Goal: Task Accomplishment & Management: Use online tool/utility

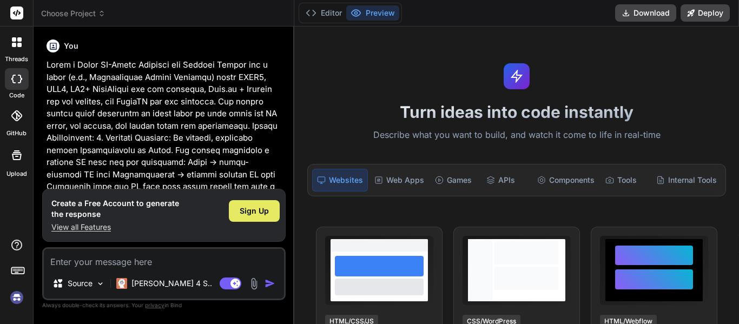
click at [262, 213] on span "Sign Up" at bounding box center [254, 211] width 29 height 11
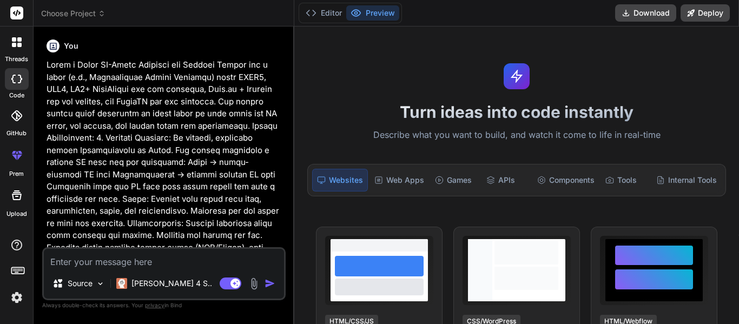
click at [268, 286] on img "button" at bounding box center [270, 283] width 11 height 11
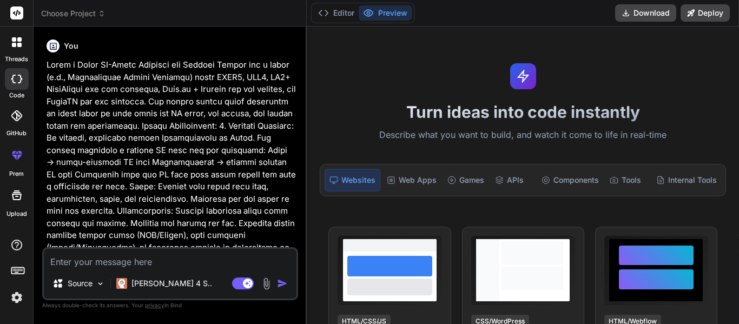
type textarea "x"
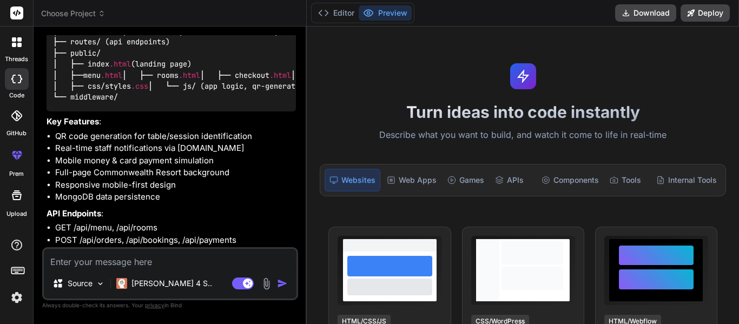
scroll to position [945, 0]
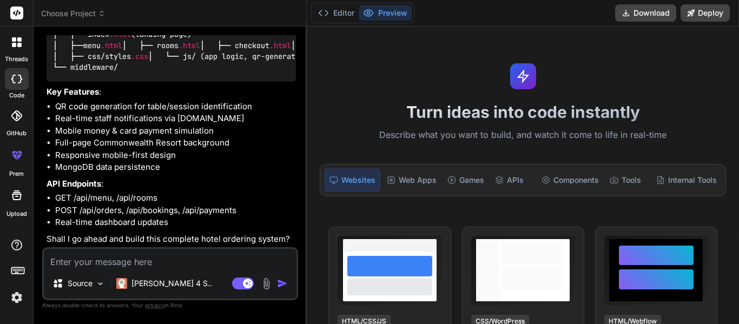
click at [155, 267] on textarea at bounding box center [170, 258] width 253 height 19
type textarea "b"
type textarea "x"
type textarea "bu"
type textarea "x"
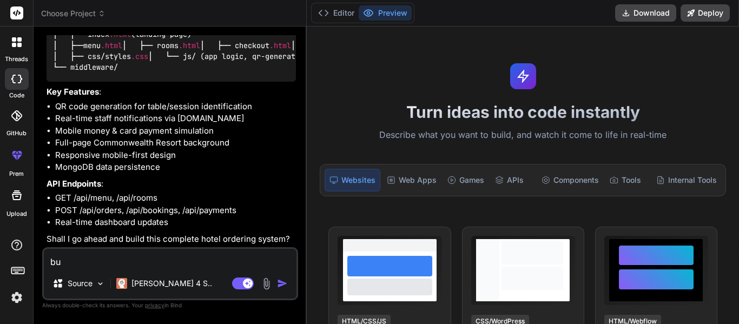
type textarea "[PERSON_NAME]"
type textarea "x"
type textarea "buil"
type textarea "x"
type textarea "build"
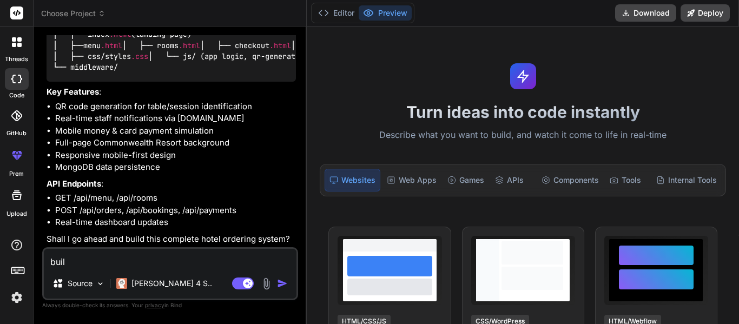
type textarea "x"
type textarea "build"
type textarea "x"
type textarea "build w"
type textarea "x"
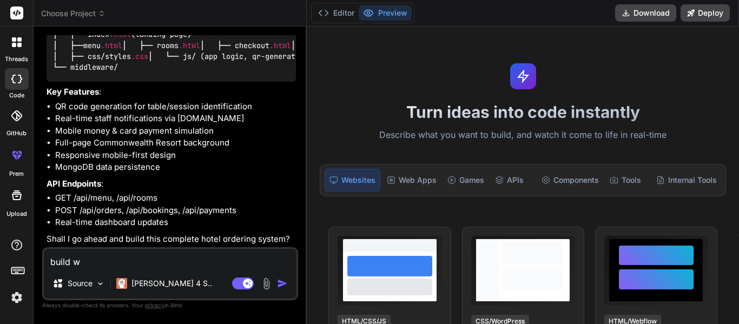
type textarea "build wi"
type textarea "x"
type textarea "build wit"
type textarea "x"
type textarea "build with"
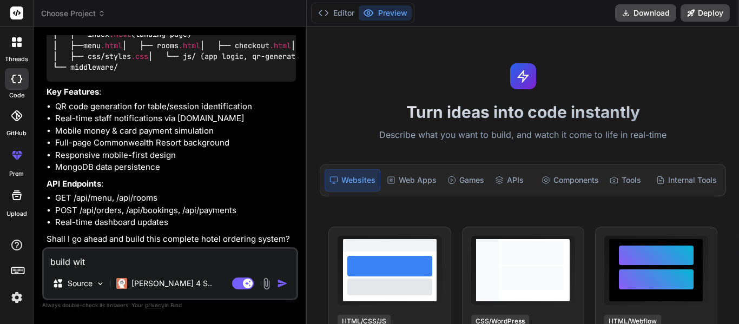
type textarea "x"
type textarea "build with"
type textarea "x"
type textarea "build with a"
type textarea "x"
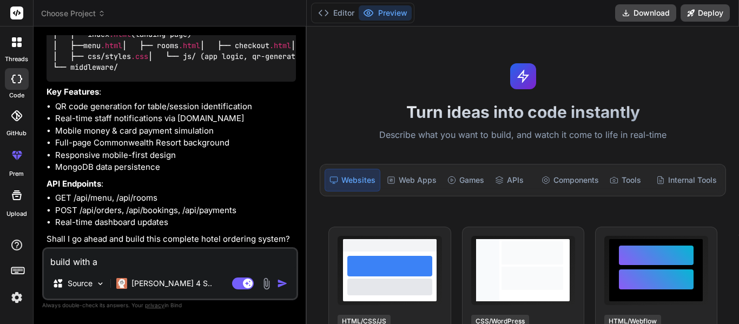
type textarea "build with a"
type textarea "x"
type textarea "build with a"
type textarea "x"
type textarea "build with an"
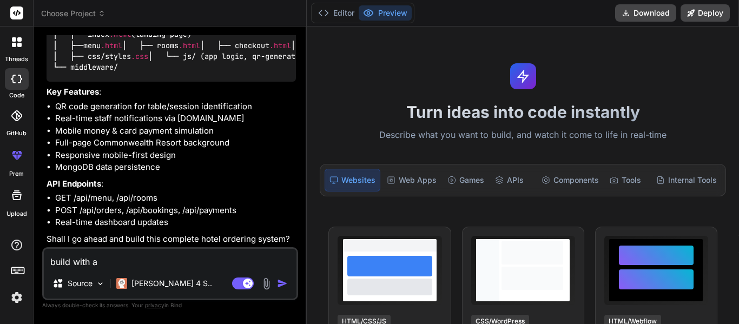
type textarea "x"
type textarea "build with an"
type textarea "x"
type textarea "build with an i"
type textarea "x"
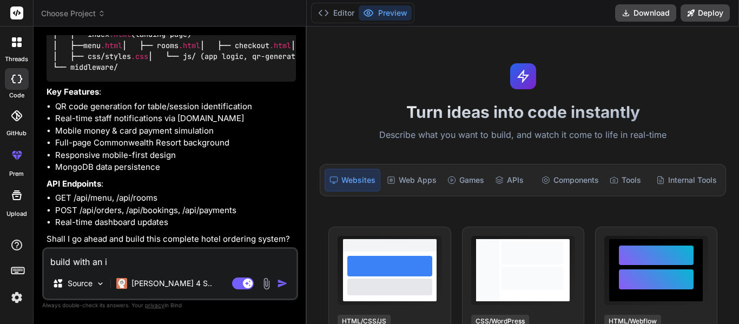
type textarea "build with an im"
type textarea "x"
type textarea "build with an imm"
type textarea "x"
type textarea "build with an imme"
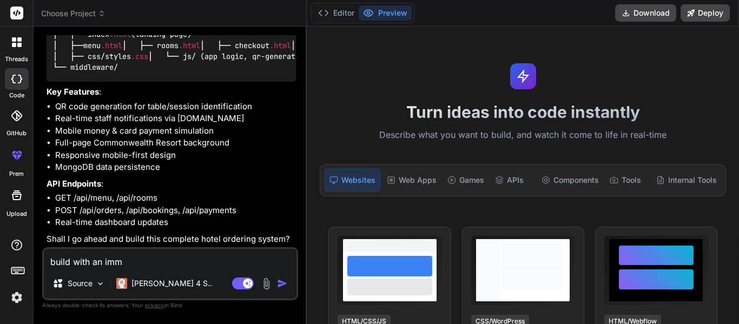
type textarea "x"
type textarea "build with an immen"
type textarea "x"
type textarea "build with an immens"
type textarea "x"
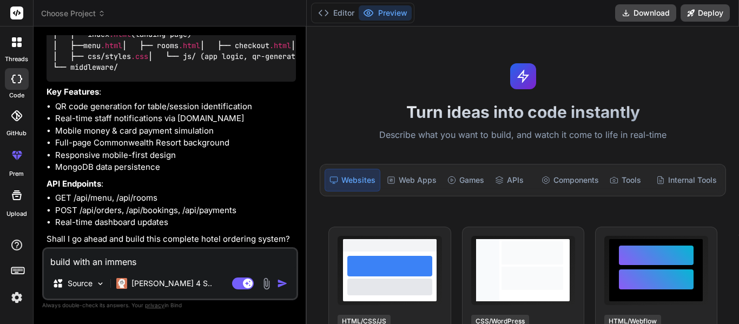
type textarea "build with an immense"
type textarea "x"
type textarea "build with an immense"
type textarea "x"
type textarea "build with an immense u"
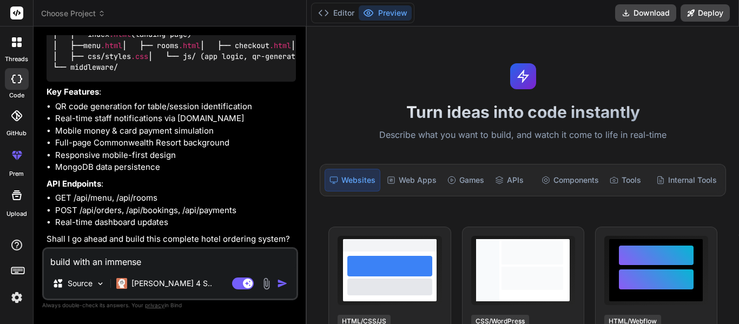
type textarea "x"
type textarea "build with an immense ui"
type textarea "x"
type textarea "build with an immense ui"
type textarea "x"
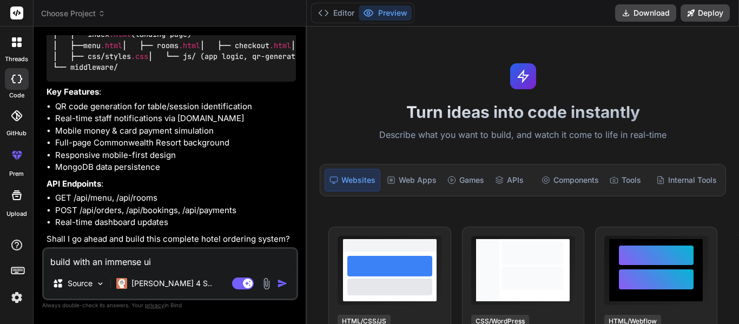
type textarea "build with an immense ui a"
type textarea "x"
type textarea "build with an immense ui an"
type textarea "x"
type textarea "build with an immense ui and"
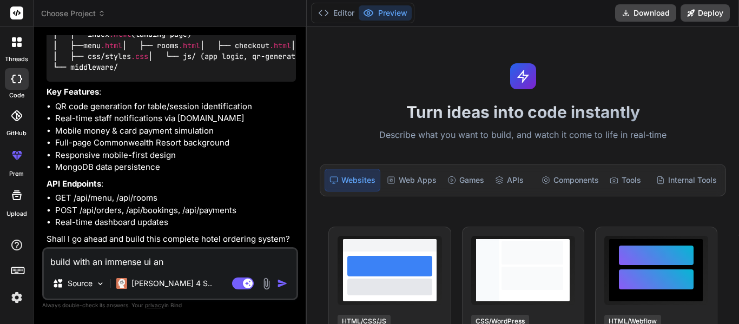
type textarea "x"
type textarea "build with an immense ui and"
type textarea "x"
type textarea "build with an immense ui and i"
type textarea "x"
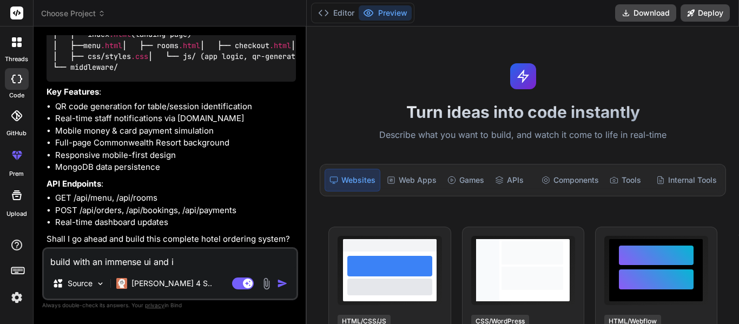
type textarea "build with an immense ui and im"
type textarea "x"
type textarea "build with an immense ui and ima"
type textarea "x"
type textarea "build with an immense ui and imag"
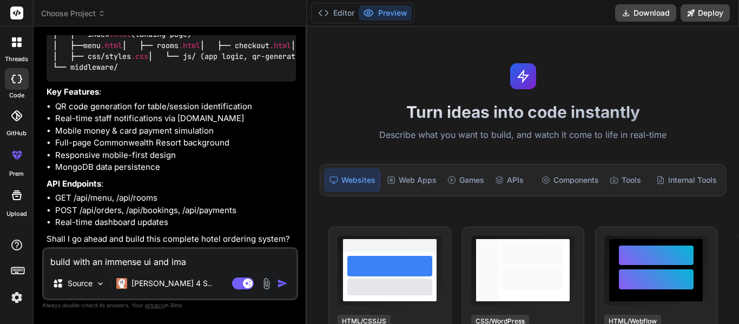
type textarea "x"
type textarea "build with an immense ui and image"
type textarea "x"
type textarea "build with an immense ui and images"
type textarea "x"
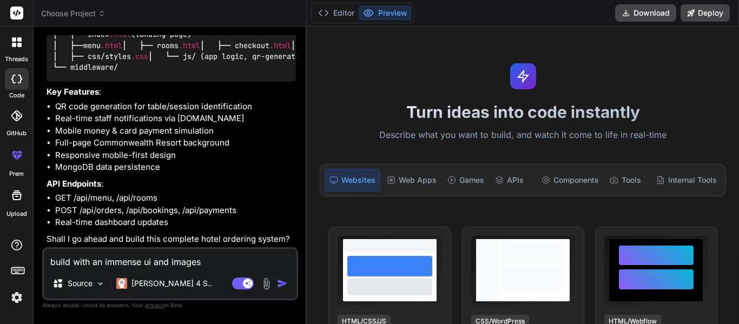
type textarea "build with an immense ui and images"
type textarea "x"
type textarea "build with an immense ui and images f"
type textarea "x"
type textarea "build with an immense ui and images fr"
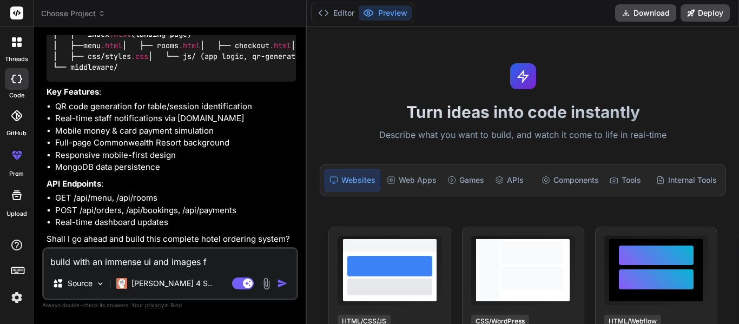
type textarea "x"
type textarea "build with an immense ui and images f"
type textarea "x"
type textarea "build with an immense ui and images fo"
type textarea "x"
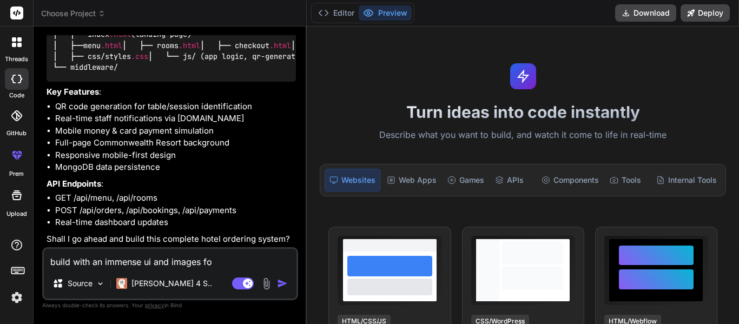
type textarea "build with an immense ui and images for"
type textarea "x"
type textarea "build with an immense ui and images for"
type textarea "x"
type textarea "build with an immense ui and images for c"
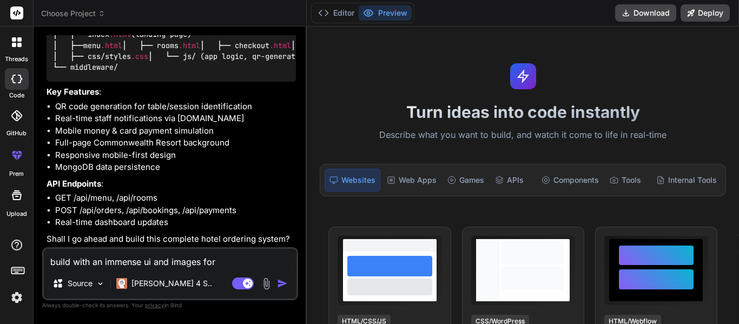
type textarea "x"
type textarea "build with an immense ui and images for co"
type textarea "x"
type textarea "build with an immense ui and images for com"
type textarea "x"
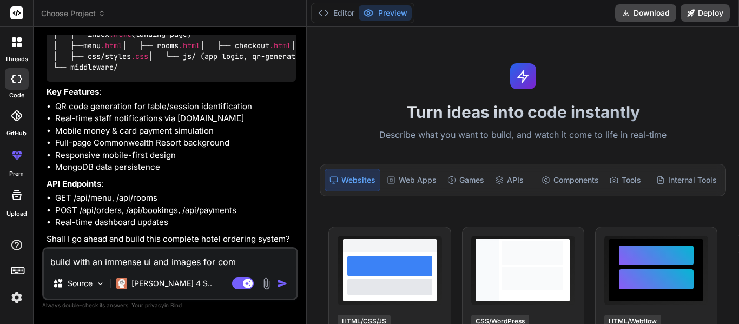
type textarea "build with an immense ui and images for comm"
type textarea "x"
type textarea "build with an immense ui and images for commo"
type textarea "x"
type textarea "build with an immense ui and images for common"
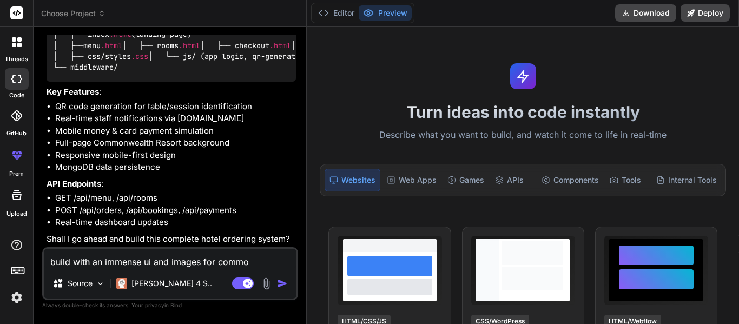
type textarea "x"
type textarea "build with an immense ui and images for commonw"
type textarea "x"
type textarea "build with an immense ui and images for commonwe"
type textarea "x"
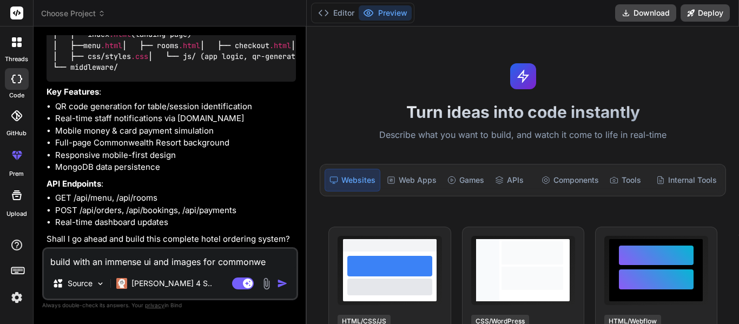
type textarea "build with an immense ui and images for commonwea"
type textarea "x"
type textarea "build with an immense ui and images for commonweal"
type textarea "x"
type textarea "build with an immense ui and images for commonwealt"
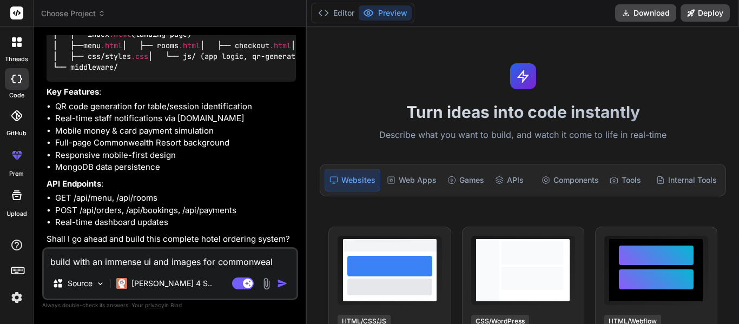
type textarea "x"
type textarea "build with an immense ui and images for commonwealth"
type textarea "x"
type textarea "build with an immense ui and images for commonwealth"
type textarea "x"
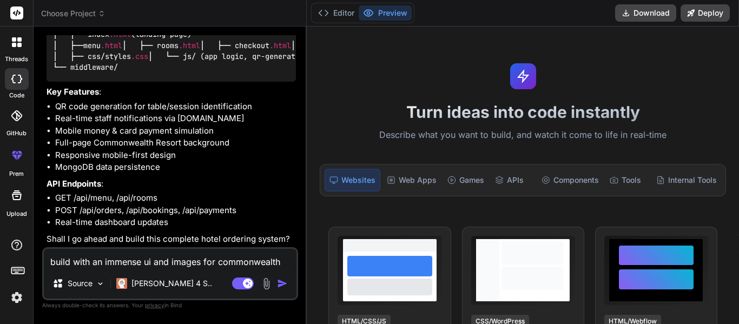
type textarea "build with an immense ui and images for commonwealth r"
type textarea "x"
type textarea "build with an immense ui and images for commonwealth re"
type textarea "x"
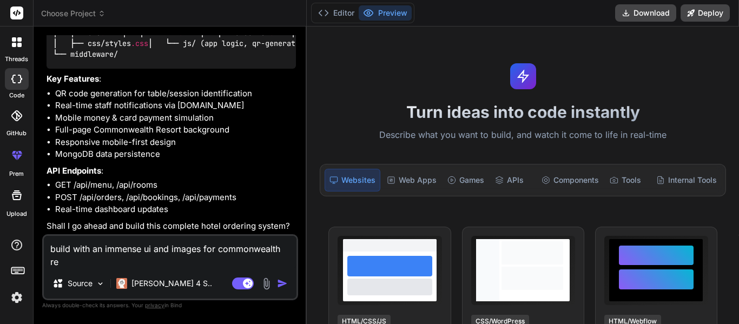
type textarea "build with an immense ui and images for commonwealth res"
type textarea "x"
type textarea "build with an immense ui and images for commonwealth reso"
type textarea "x"
type textarea "build with an immense ui and images for commonwealth resor"
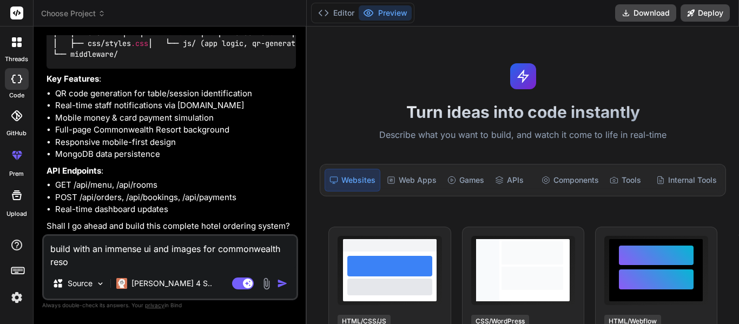
type textarea "x"
type textarea "build with an immense ui and images for commonwealth resort"
type textarea "x"
type textarea "build with an immense ui and images for commonwealth resort"
type textarea "x"
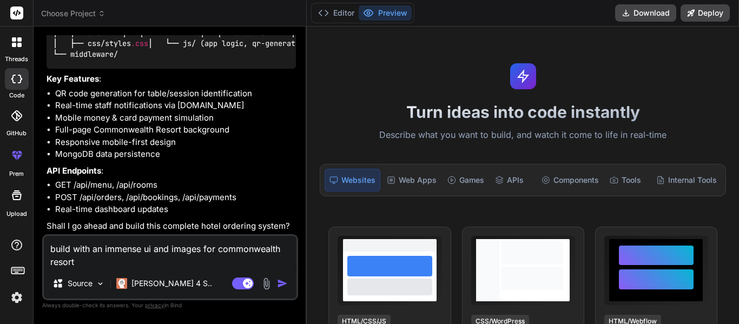
type textarea "build with an immense ui and images for commonwealth resort m"
type textarea "x"
type textarea "build with an immense ui and images for commonwealth resort mu"
type textarea "x"
type textarea "build with an immense ui and images for commonwealth resort mun"
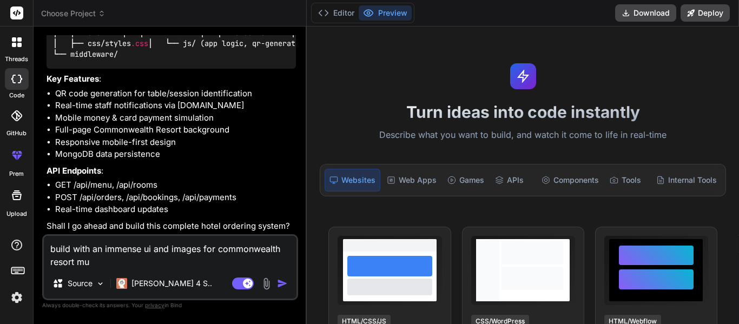
type textarea "x"
type textarea "build with an immense ui and images for commonwealth resort muny"
type textarea "x"
type textarea "build with an immense ui and images for commonwealth resort munyo"
type textarea "x"
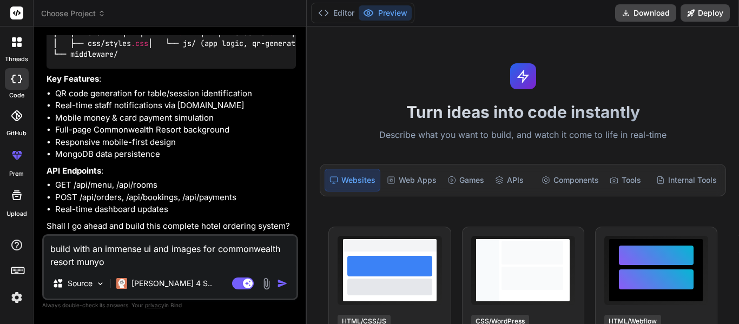
type textarea "build with an immense ui and images for commonwealth resort [PERSON_NAME]"
type textarea "x"
type textarea "build with an immense ui and images for commonwealth resort munyony"
type textarea "x"
type textarea "build with an immense ui and images for commonwealth resort munyonyo"
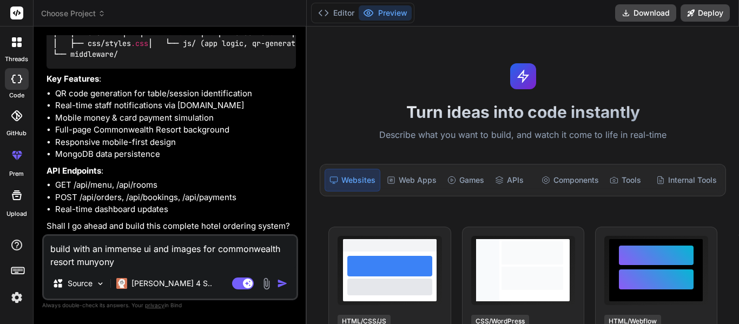
type textarea "x"
type textarea "build with an immense ui and images for commonwealth resort munyonyo"
type textarea "x"
type textarea "build with an immense ui and images for commonwealth resort munyonyo a"
type textarea "x"
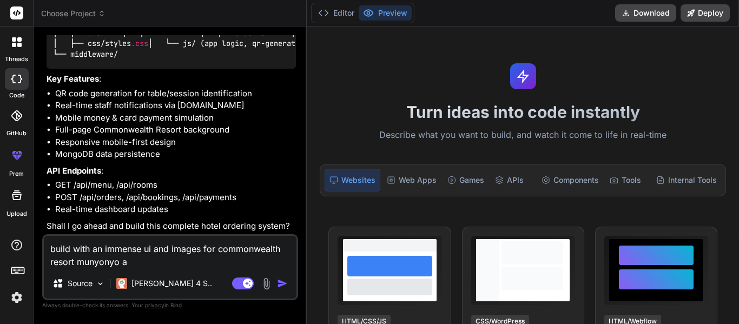
type textarea "build with an immense ui and images for commonwealth resort munyonyo as"
type textarea "x"
type textarea "build with an immense ui and images for commonwealth resort munyonyo as"
type textarea "x"
type textarea "build with an immense ui and images for commonwealth resort munyonyo as t"
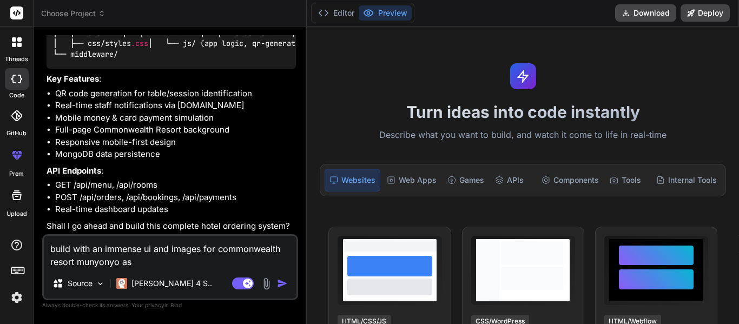
type textarea "x"
type textarea "build with an immense ui and images for commonwealth resort munyonyo as th"
type textarea "x"
type textarea "build with an immense ui and images for commonwealth resort munyonyo as the"
type textarea "x"
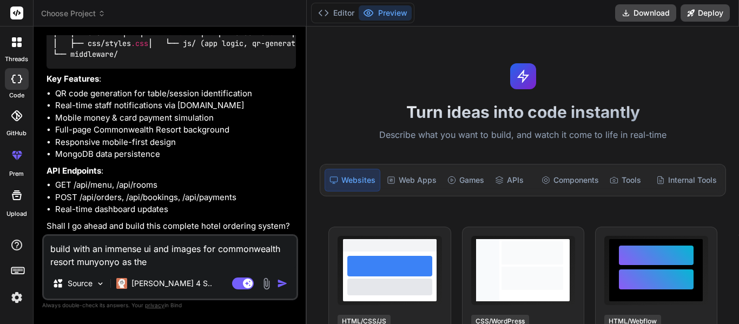
type textarea "build with an immense ui and images for commonwealth resort munyonyo as the"
type textarea "x"
type textarea "build with an immense ui and images for commonwealth resort munyonyo as the b"
type textarea "x"
type textarea "build with an immense ui and images for commonwealth resort munyonyo as the"
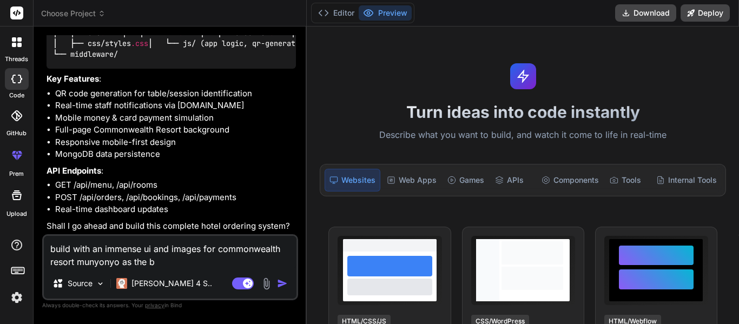
type textarea "x"
type textarea "build with an immense ui and images for commonwealth resort munyonyo as the"
type textarea "x"
type textarea "build with an immense ui and images for commonwealth resort munyonyo as th"
type textarea "x"
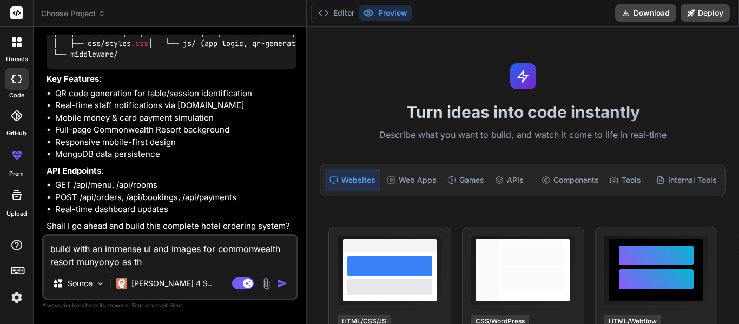
type textarea "build with an immense ui and images for commonwealth resort munyonyo as t"
type textarea "x"
type textarea "build with an immense ui and images for commonwealth resort munyonyo as"
type textarea "x"
type textarea "build with an immense ui and images for commonwealth resort munyonyo as"
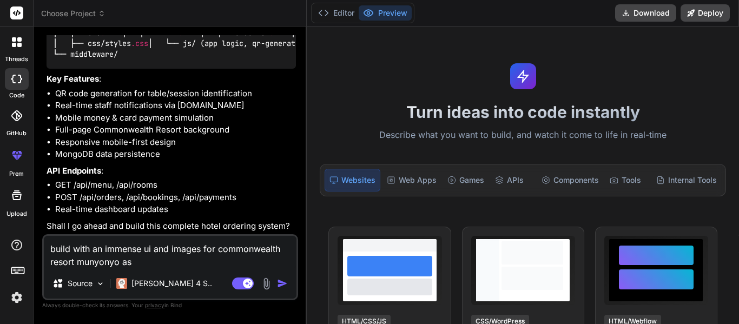
type textarea "x"
type textarea "build with an immense ui and images for commonwealth resort munyonyo a"
type textarea "x"
type textarea "build with an immense ui and images for commonwealth resort munyonyo"
type textarea "x"
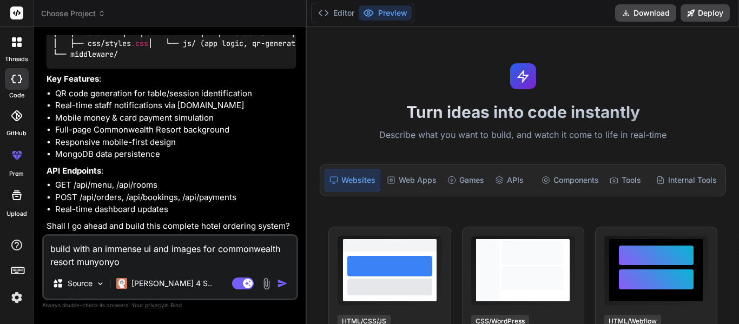
type textarea "build with an immense ui and images for commonwealth resort munyonyo"
click at [282, 284] on img "button" at bounding box center [282, 283] width 11 height 11
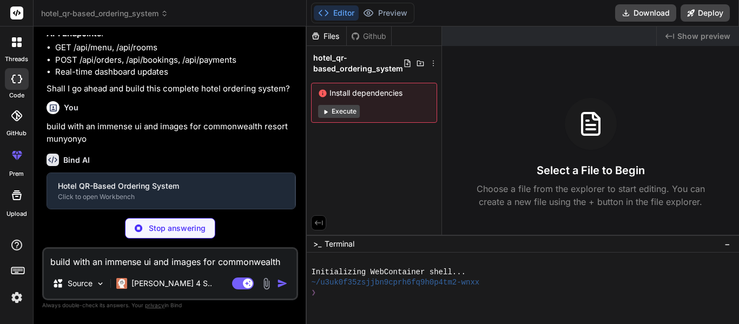
scroll to position [1070, 0]
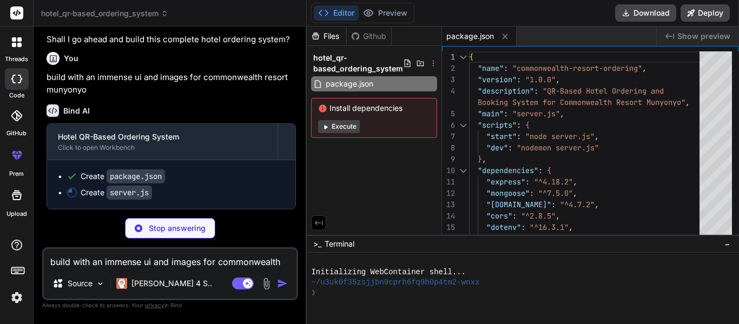
click at [343, 124] on button "Execute" at bounding box center [339, 126] width 42 height 13
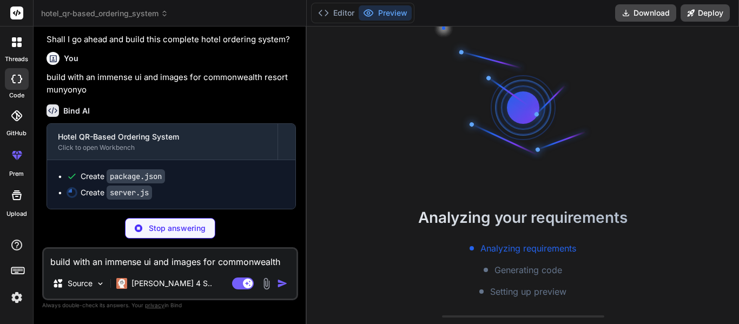
scroll to position [1145, 0]
type textarea "x"
type textarea "const PORT = process.env.PORT || 3000; server.listen(PORT, () => { console.log(…"
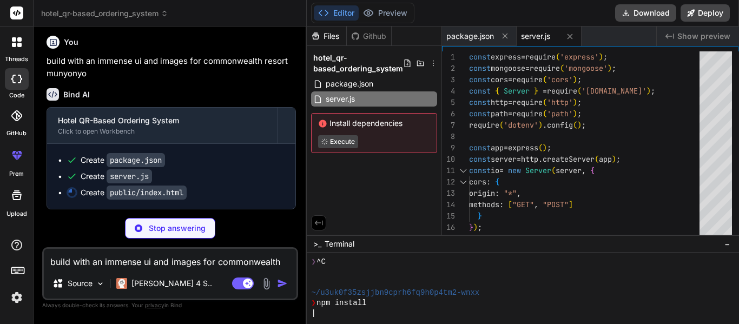
scroll to position [1161, 0]
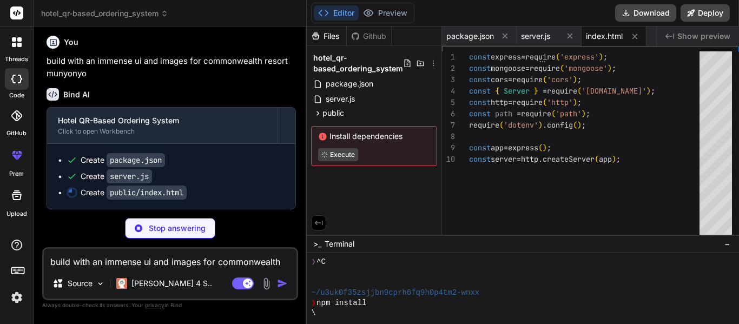
type textarea "x"
type textarea "libs/qrcode/1.5.3/qrcode.min.js"></script> <script src="js/main.js"></script> <…"
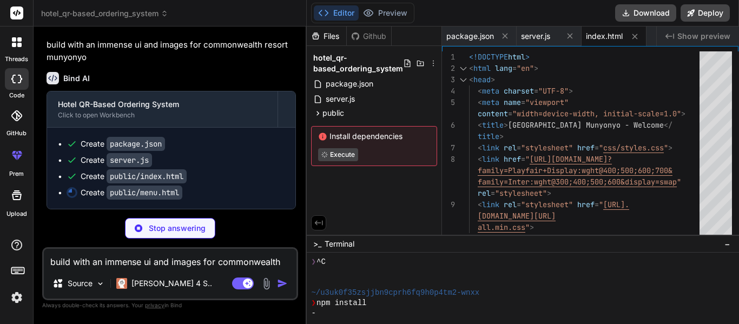
scroll to position [1178, 0]
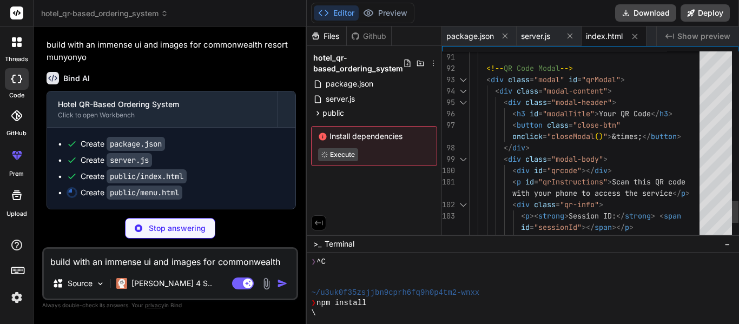
type textarea "x"
type textarea "<p>Loading menu...</p> </div> </div> <script src="js/menu.js"></script> </body>…"
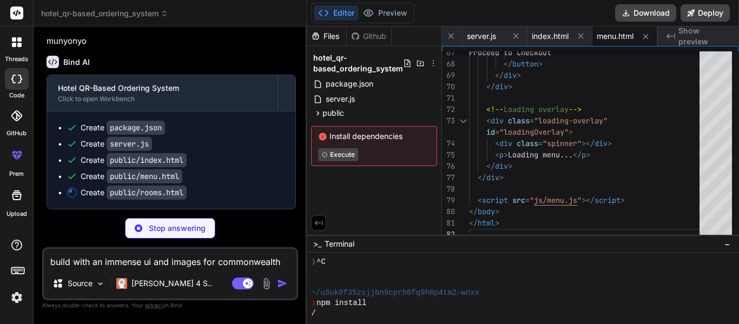
scroll to position [1194, 0]
type textarea "x"
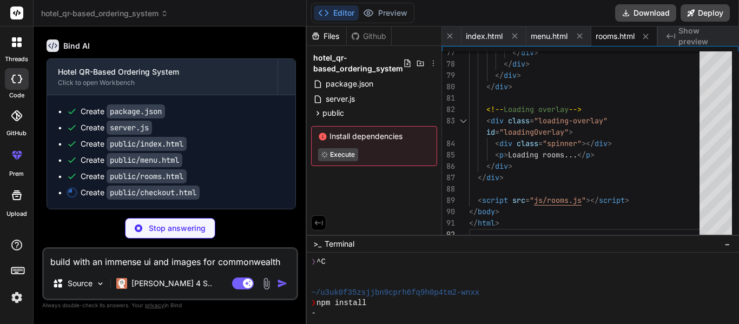
scroll to position [1210, 0]
type textarea "x"
type textarea "<script src="js/checkout.js"></script> </body> </html>"
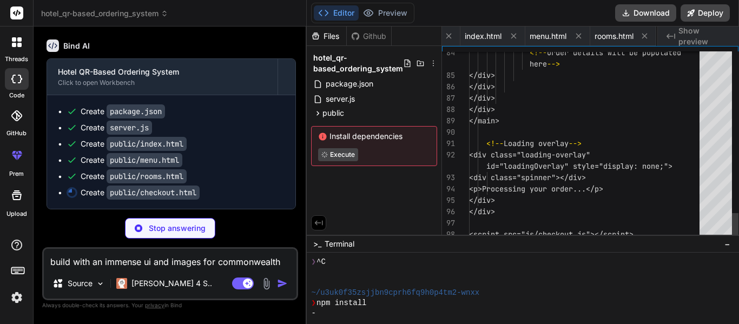
scroll to position [0, 199]
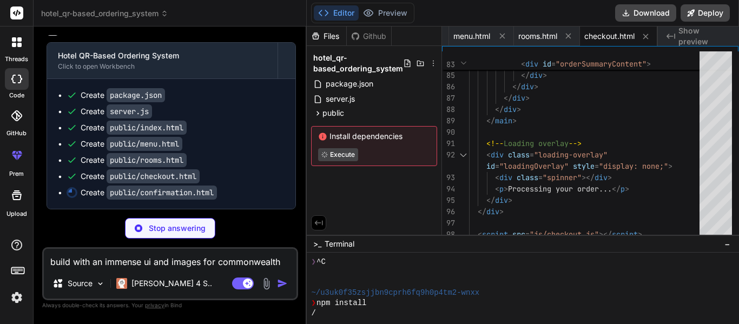
type textarea "x"
type textarea "</html>"
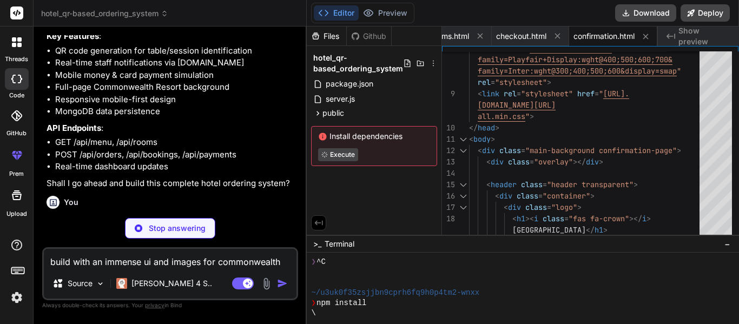
scroll to position [878, 0]
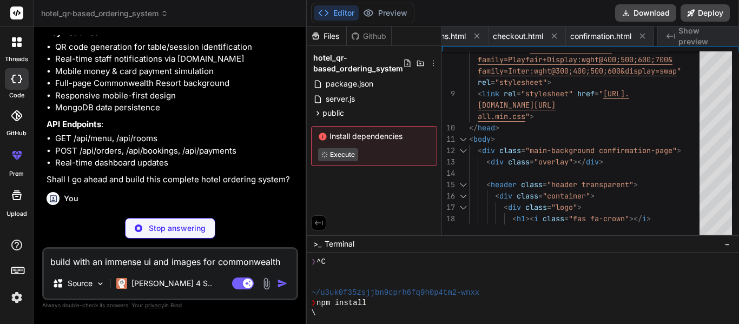
type textarea "x"
type textarea "</div> </div> <script src="[URL][DOMAIN_NAME][DOMAIN_NAME]"></script> <script s…"
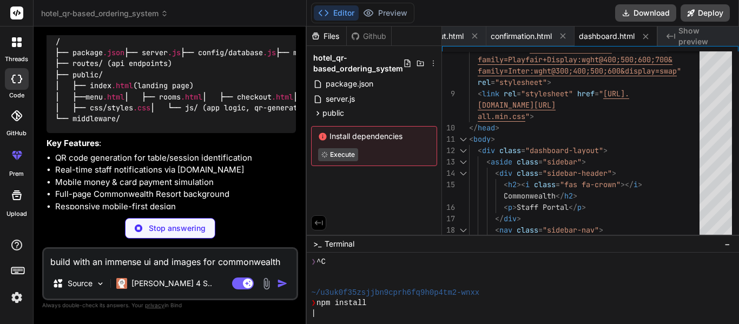
scroll to position [757, 0]
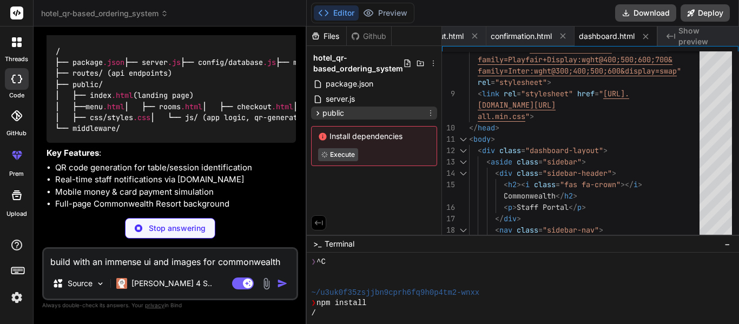
click at [321, 113] on icon at bounding box center [317, 113] width 9 height 9
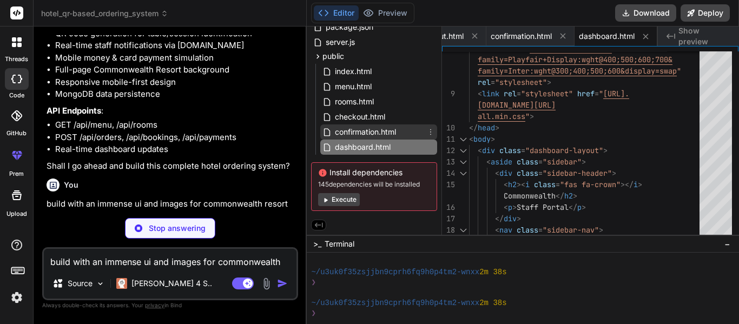
scroll to position [0, 0]
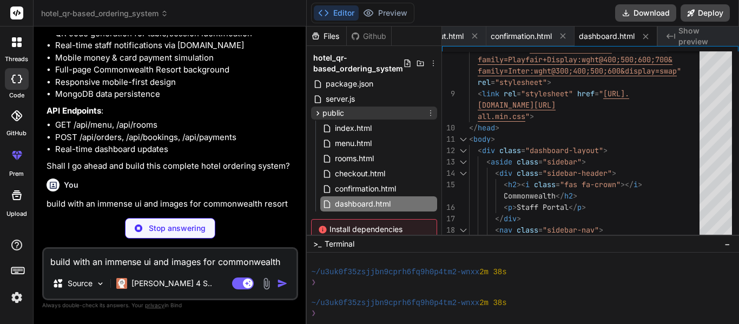
click at [319, 111] on icon at bounding box center [317, 113] width 9 height 9
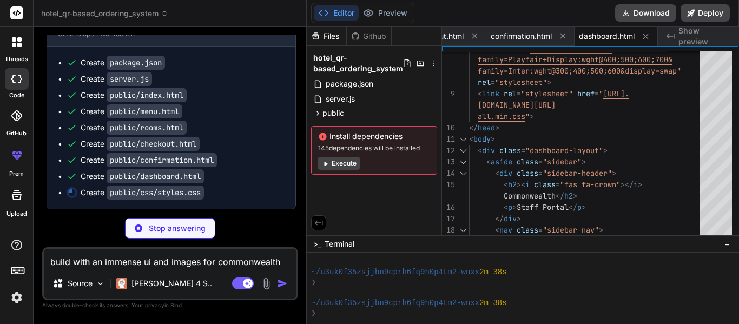
scroll to position [1259, 0]
type textarea "x"
type textarea ".order-info, .booking-info { grid-template-columns: 1fr; } }"
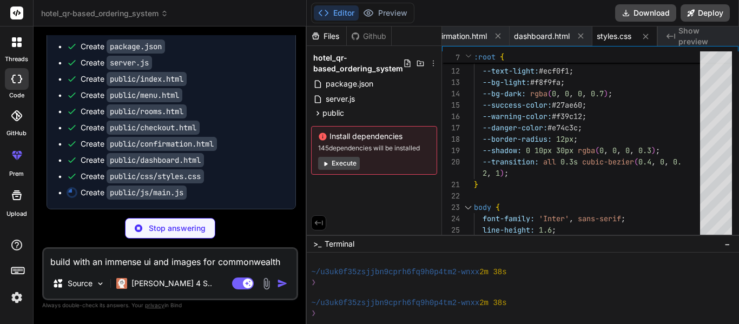
scroll to position [1275, 0]
type textarea "x"
type textarea "// Export for other modules window.CommonwealthApp = { utils, generateQR, close…"
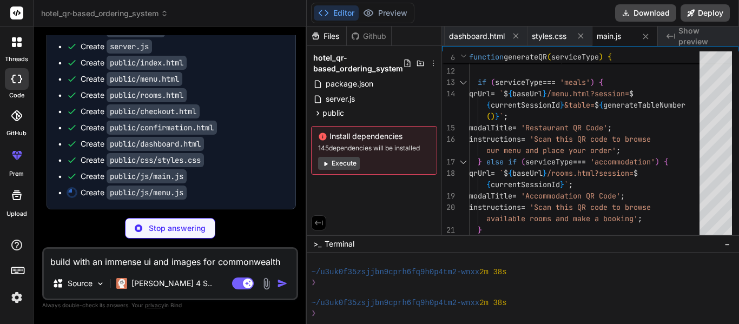
scroll to position [1291, 0]
type textarea "x"
type textarea "// Auto-refresh menu every 5 minutes setInterval(loadMenuItems, 5 * 60 * 1000);"
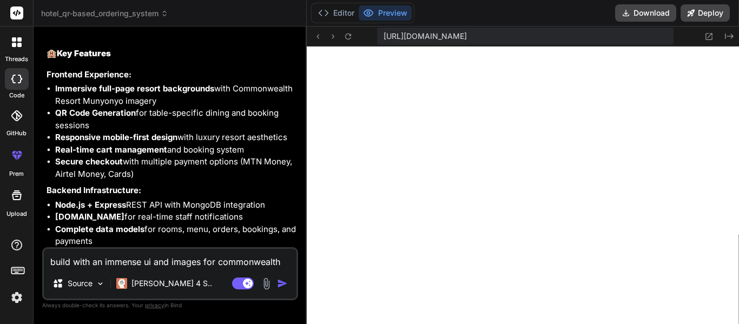
scroll to position [1472, 0]
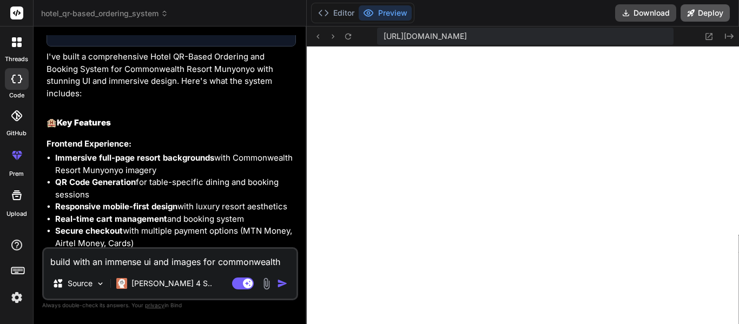
click at [698, 10] on button "Deploy" at bounding box center [705, 12] width 49 height 17
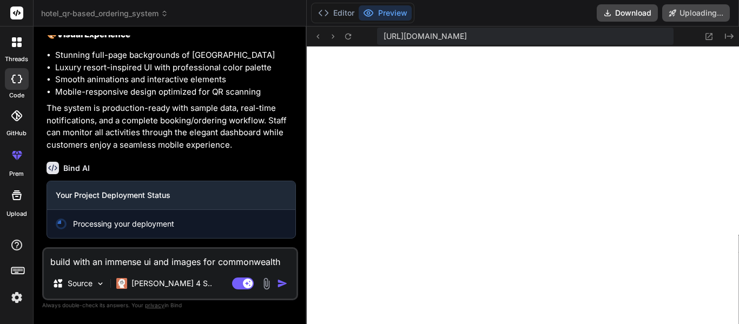
scroll to position [2131, 0]
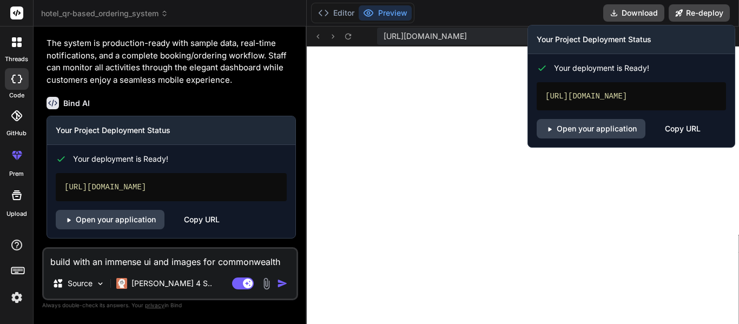
click at [681, 139] on div "Copy URL" at bounding box center [683, 128] width 36 height 19
click at [589, 136] on link "Open your application" at bounding box center [591, 128] width 109 height 19
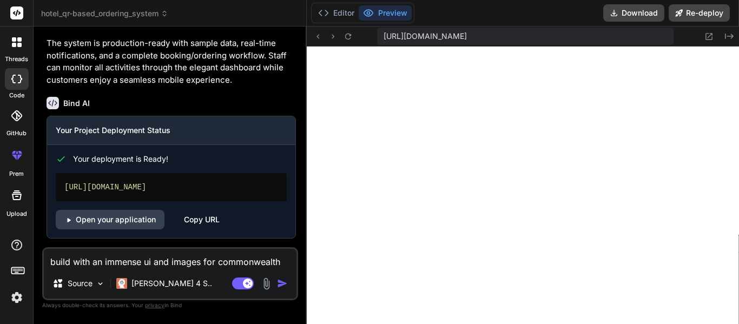
scroll to position [2196, 0]
click at [154, 268] on textarea "build with an immense ui and images for commonwealth resort munyonyo" at bounding box center [170, 258] width 253 height 19
paste textarea "Cannot GET /"
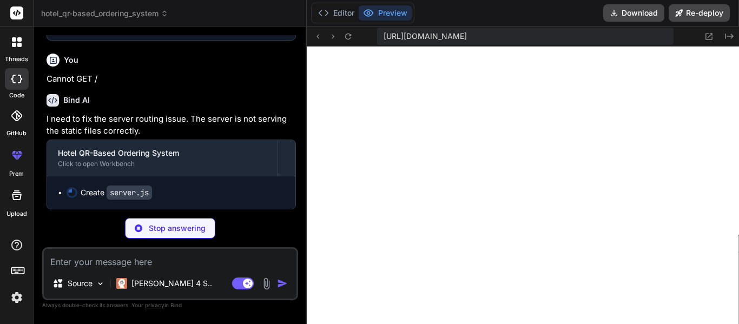
scroll to position [730, 0]
click at [380, 11] on button "Preview" at bounding box center [385, 12] width 53 height 15
drag, startPoint x: 380, startPoint y: 11, endPoint x: 351, endPoint y: 34, distance: 37.0
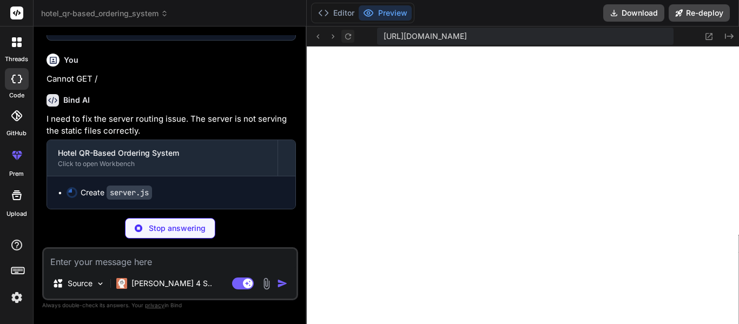
click at [351, 34] on div "Editor Preview Download Re-deploy [URL][DOMAIN_NAME] Created with Pixso. Files …" at bounding box center [523, 162] width 432 height 324
click at [351, 34] on icon at bounding box center [348, 36] width 6 height 6
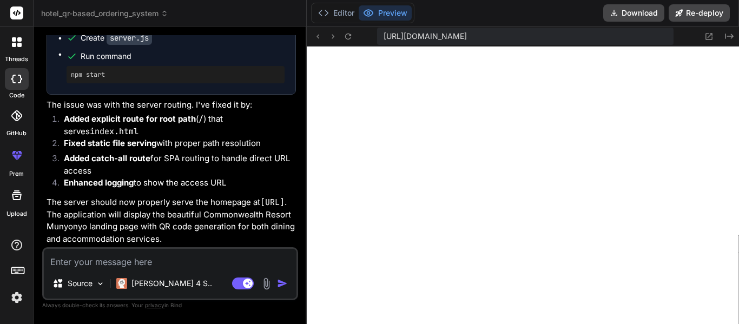
scroll to position [2548, 0]
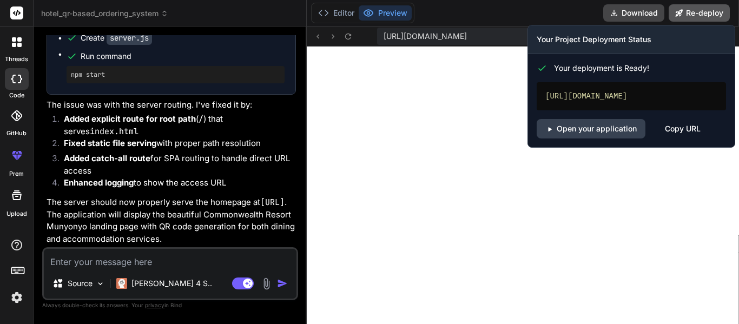
click at [701, 12] on button "Re-deploy" at bounding box center [699, 12] width 61 height 17
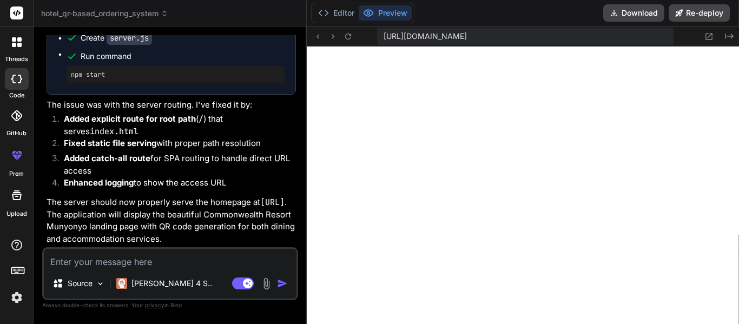
click at [178, 259] on textarea at bounding box center [170, 258] width 253 height 19
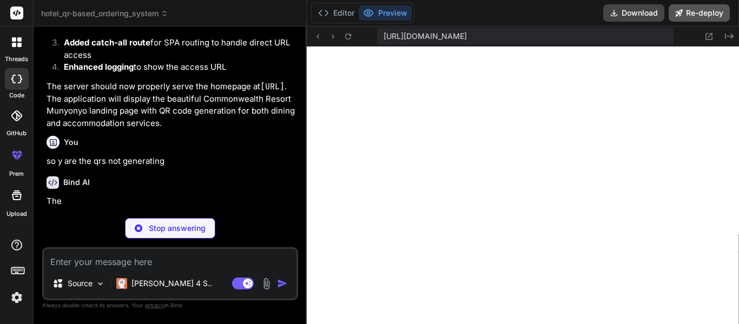
scroll to position [2660, 0]
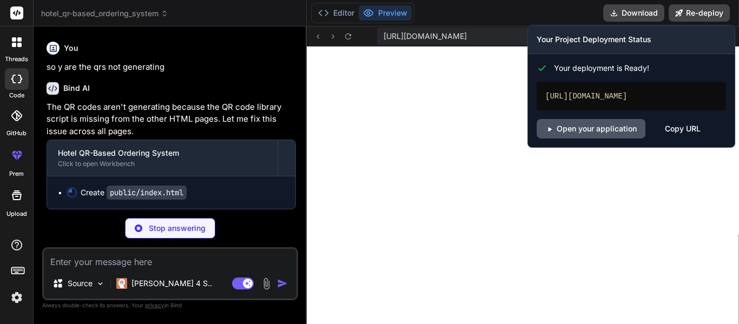
click at [615, 138] on link "Open your application" at bounding box center [591, 128] width 109 height 19
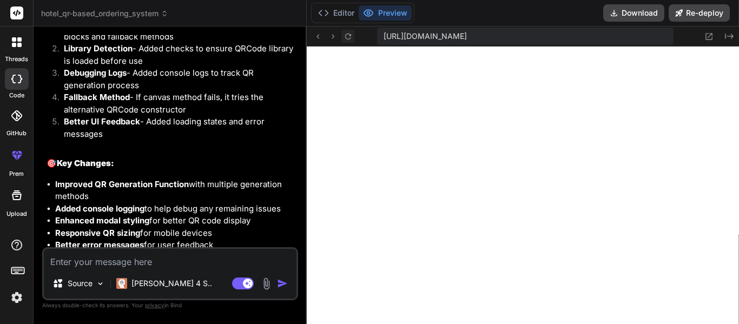
scroll to position [1563, 0]
click at [349, 36] on icon at bounding box center [348, 36] width 9 height 9
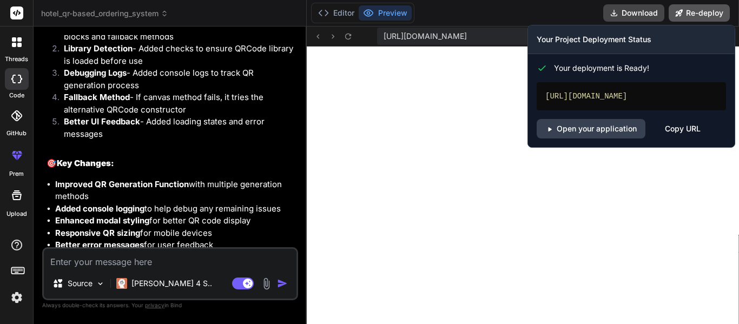
click at [698, 11] on button "Re-deploy" at bounding box center [699, 12] width 61 height 17
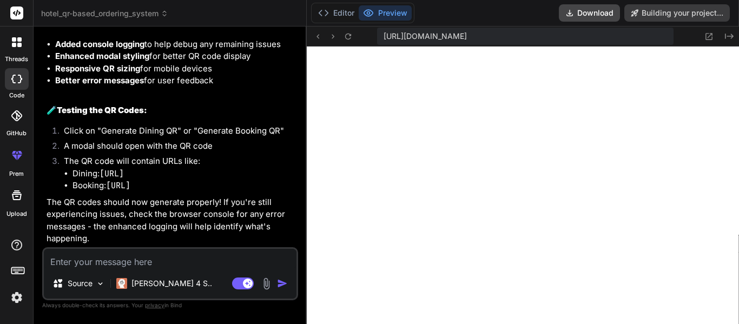
scroll to position [3289, 0]
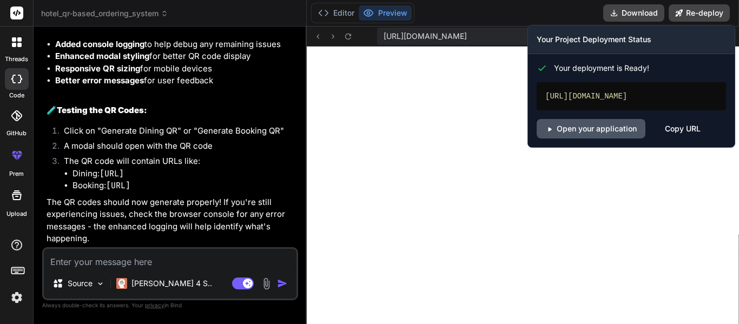
click at [632, 138] on link "Open your application" at bounding box center [591, 128] width 109 height 19
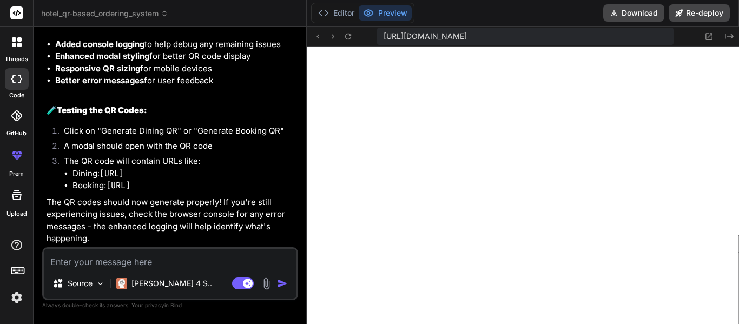
click at [153, 257] on textarea at bounding box center [170, 258] width 253 height 19
click at [161, 260] on textarea at bounding box center [170, 258] width 253 height 19
click at [158, 262] on textarea at bounding box center [170, 258] width 253 height 19
paste textarea "QR Code library not loaded. Please refresh the page and try again"
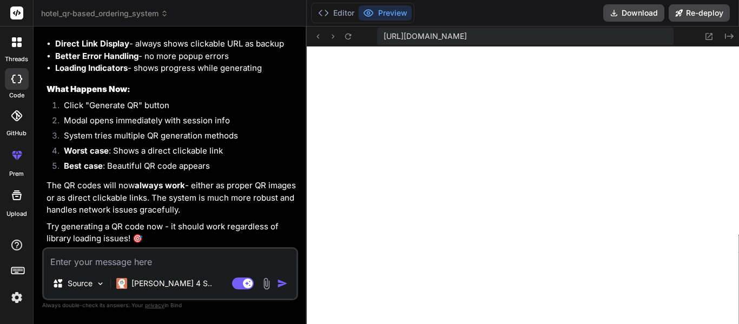
scroll to position [3933, 0]
click at [150, 250] on textarea at bounding box center [170, 258] width 253 height 19
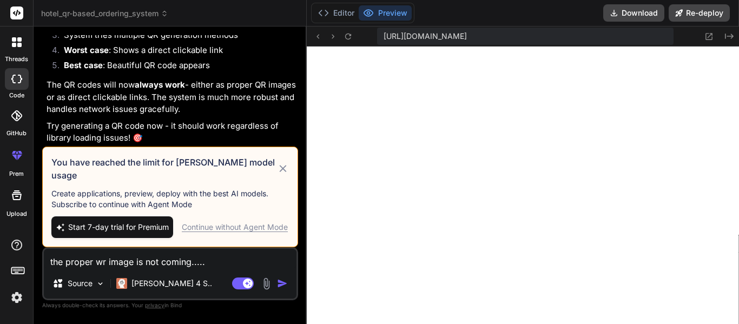
click at [156, 229] on span "Start 7-day trial for Premium" at bounding box center [118, 227] width 101 height 11
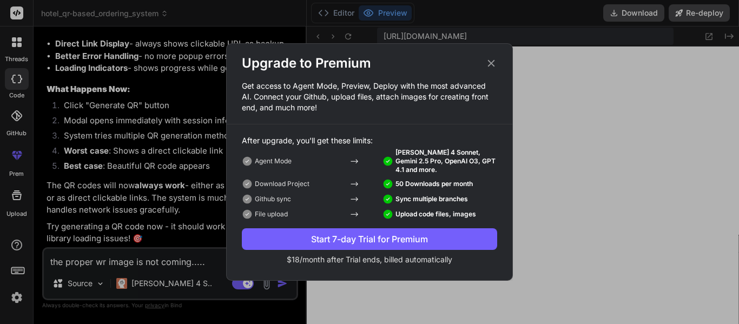
click at [320, 231] on button "Start 7-day Trial for Premium" at bounding box center [369, 239] width 255 height 22
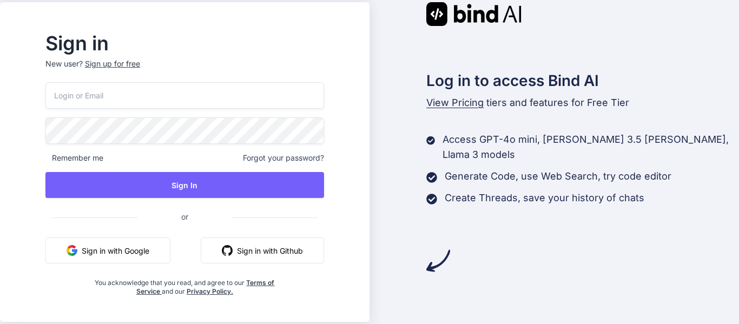
click at [149, 254] on button "Sign in with Google" at bounding box center [107, 251] width 125 height 26
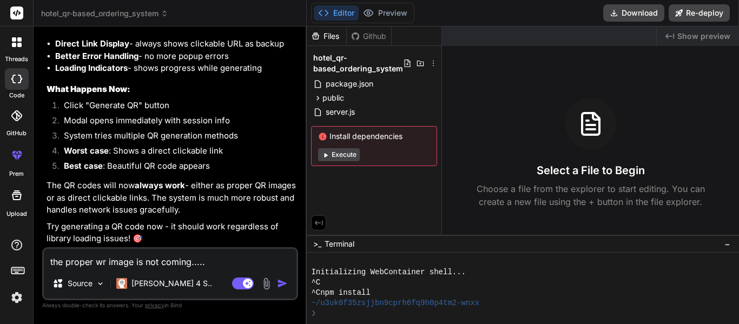
scroll to position [3774, 0]
click at [21, 127] on div at bounding box center [17, 116] width 24 height 24
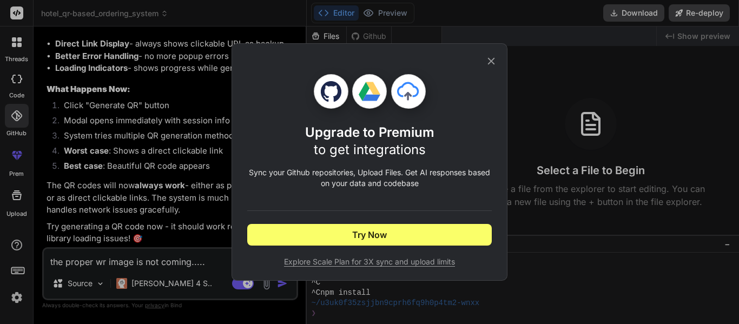
click at [490, 59] on icon at bounding box center [491, 61] width 12 height 12
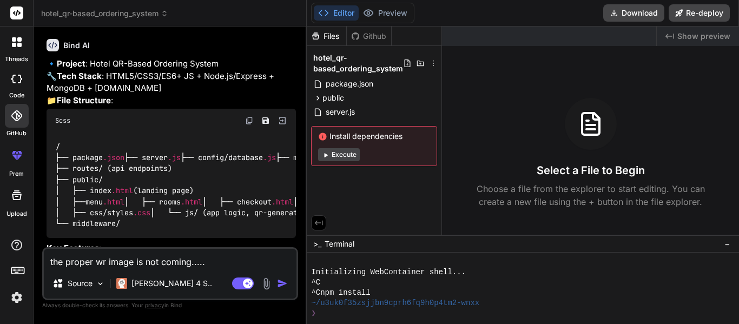
scroll to position [675, 0]
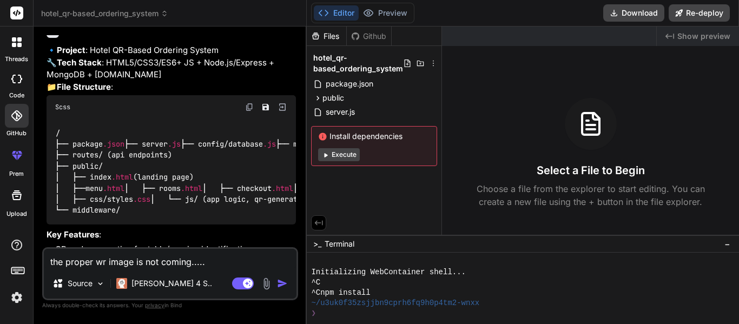
click at [252, 111] on img at bounding box center [249, 107] width 9 height 9
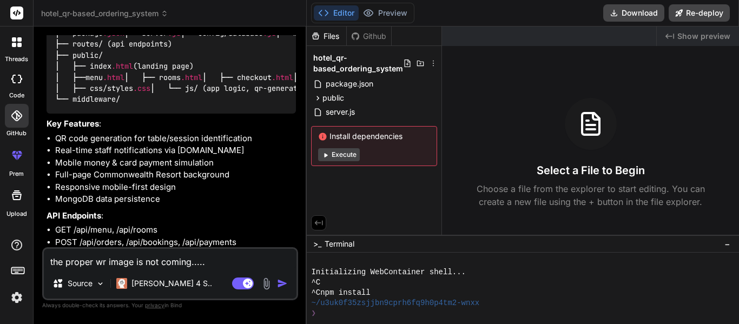
scroll to position [787, 0]
click at [18, 155] on icon at bounding box center [19, 156] width 5 height 5
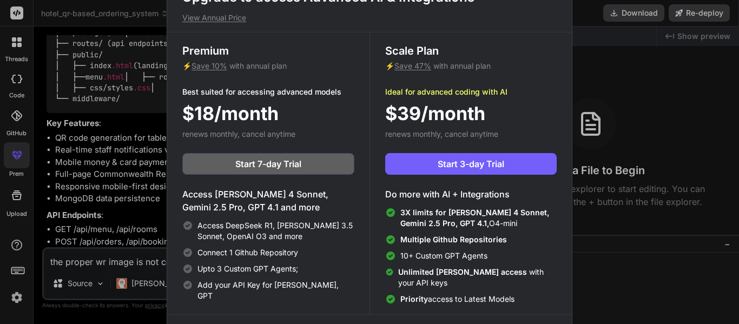
click at [137, 107] on div "Upgrade to access Advanced AI & Integrations View Annual Price Premium ⚡ Save 1…" at bounding box center [369, 162] width 739 height 324
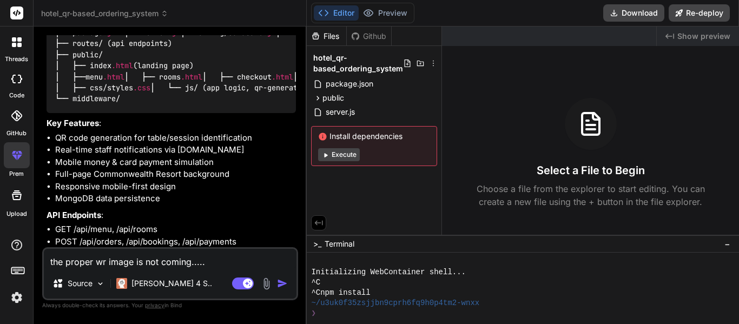
click at [342, 155] on button "Execute" at bounding box center [339, 154] width 42 height 13
type textarea "x"
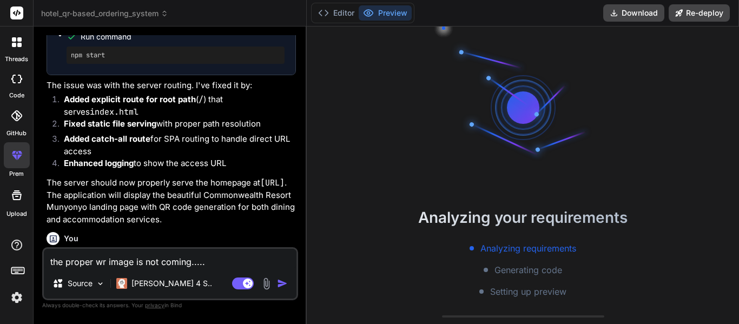
scroll to position [2275, 0]
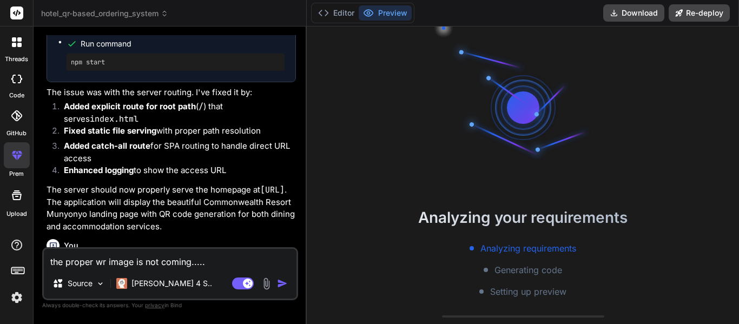
click at [166, 17] on icon at bounding box center [165, 14] width 8 height 8
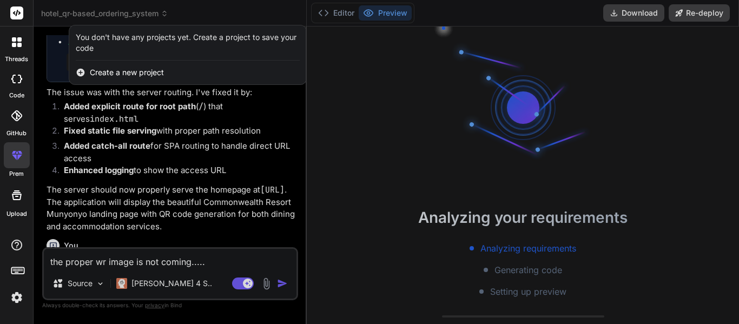
click at [166, 17] on div at bounding box center [369, 162] width 739 height 324
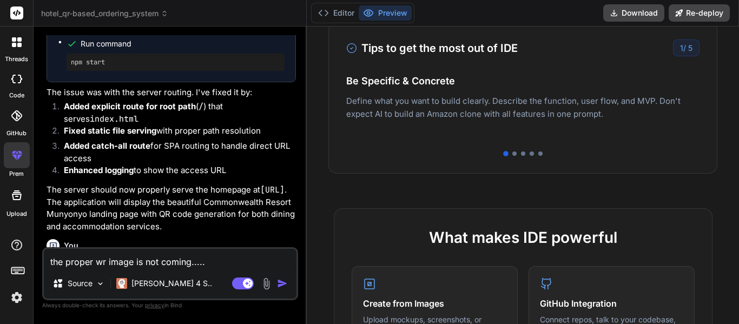
scroll to position [321, 0]
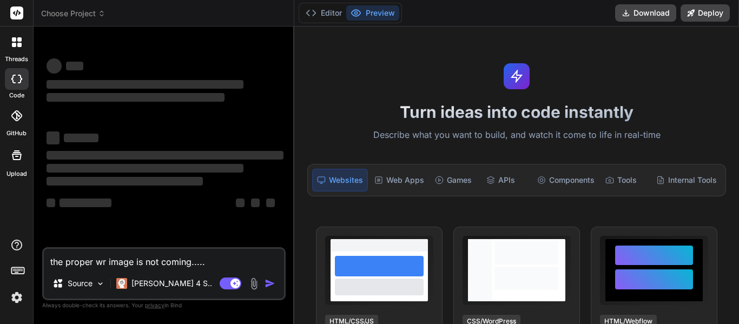
click at [18, 13] on rect at bounding box center [16, 12] width 13 height 13
click at [367, 8] on button "Preview" at bounding box center [372, 12] width 53 height 15
click at [354, 181] on div "Websites" at bounding box center [340, 180] width 56 height 23
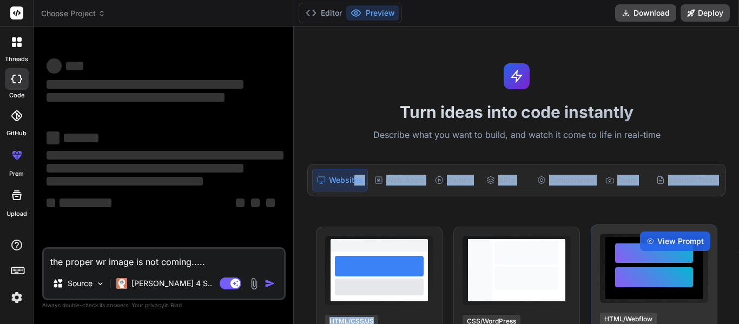
drag, startPoint x: 354, startPoint y: 181, endPoint x: 589, endPoint y: 257, distance: 247.0
click at [589, 257] on div "Turn ideas into code instantly Describe what you want to build, and watch it co…" at bounding box center [516, 176] width 445 height 298
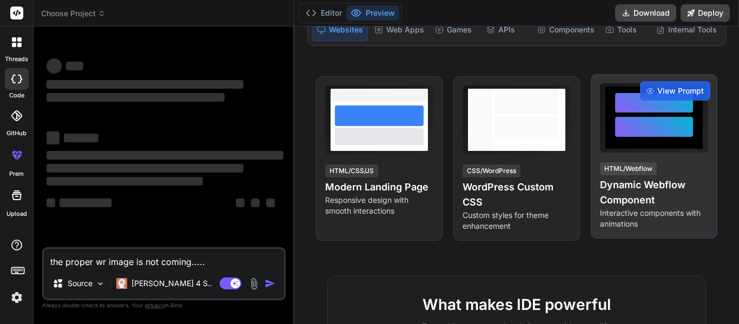
click at [589, 257] on div "Turn ideas into code instantly Describe what you want to build, and watch it co…" at bounding box center [516, 176] width 445 height 298
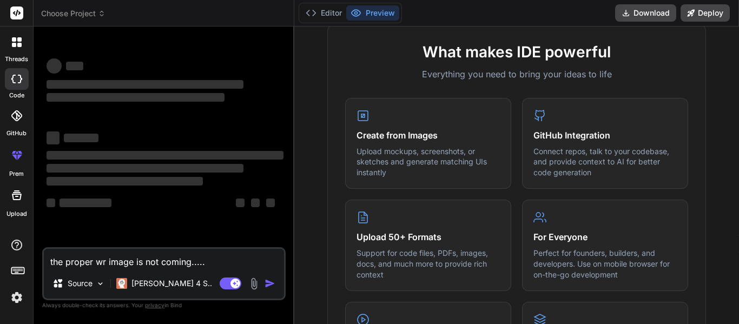
scroll to position [405, 0]
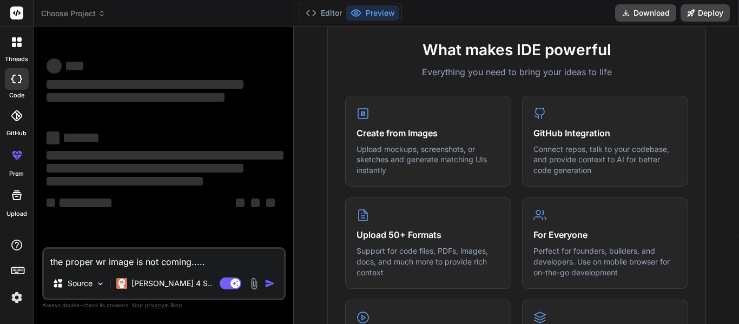
click at [20, 210] on label "Upload" at bounding box center [16, 213] width 21 height 9
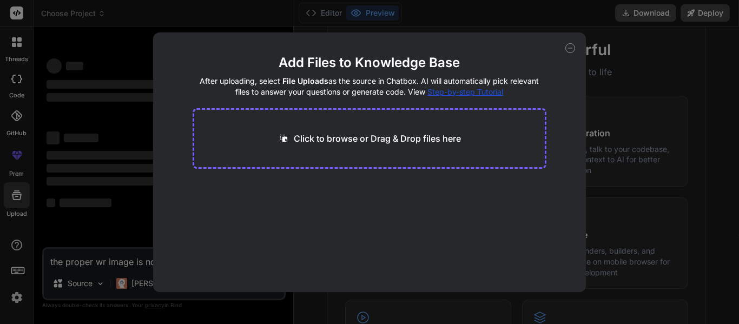
click at [20, 210] on div "Add Files to Knowledge Base After uploading, select File Uploads as the source …" at bounding box center [369, 162] width 739 height 324
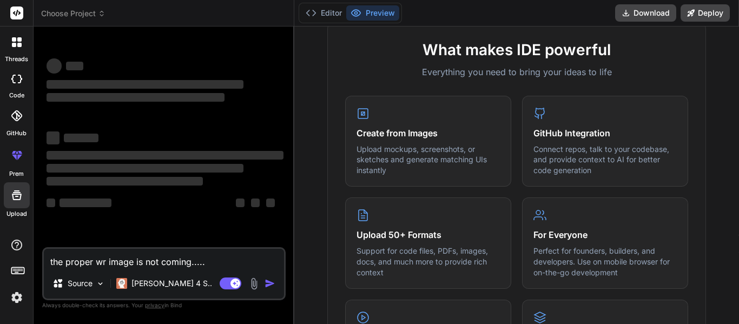
click at [21, 45] on icon at bounding box center [19, 45] width 4 height 4
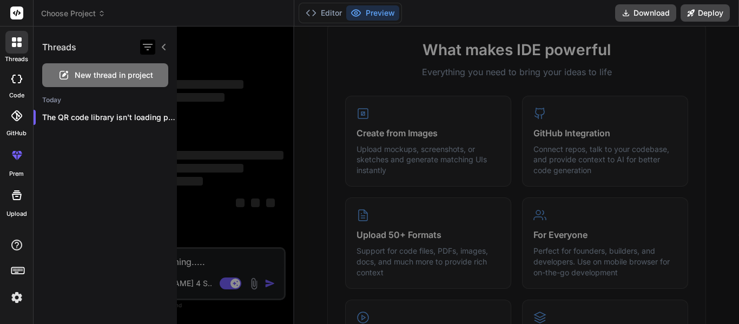
click at [151, 51] on icon "button" at bounding box center [147, 47] width 13 height 13
click at [15, 85] on div at bounding box center [17, 79] width 24 height 22
click at [20, 137] on label "GitHub" at bounding box center [16, 133] width 20 height 9
click at [17, 117] on icon at bounding box center [16, 115] width 11 height 11
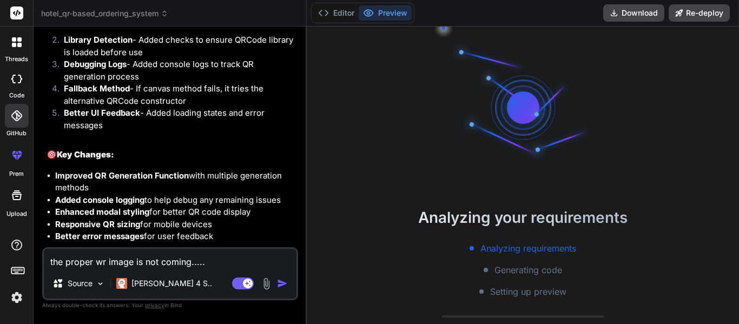
scroll to position [31, 0]
click at [428, 213] on h2 "Analyzing your requirements" at bounding box center [523, 217] width 432 height 23
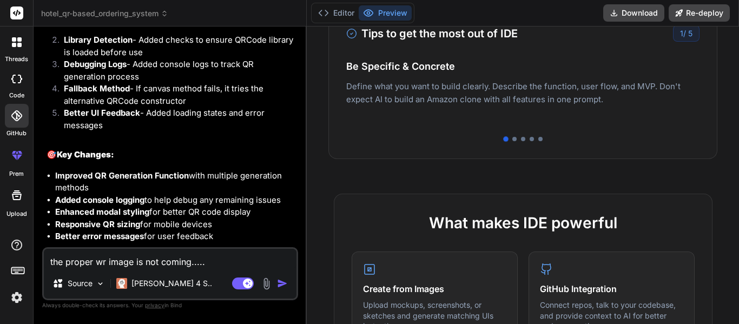
scroll to position [308, 0]
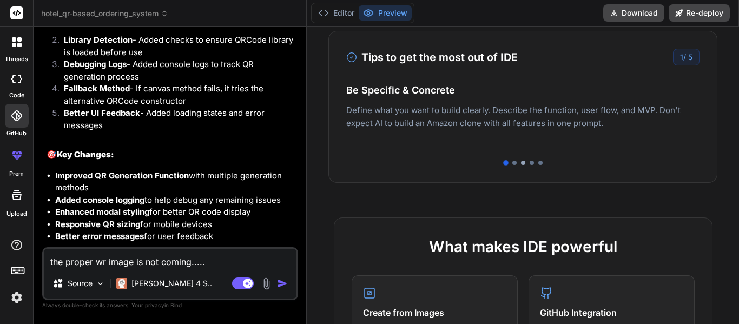
click at [523, 163] on div at bounding box center [523, 163] width 4 height 4
click at [523, 163] on div at bounding box center [523, 162] width 5 height 5
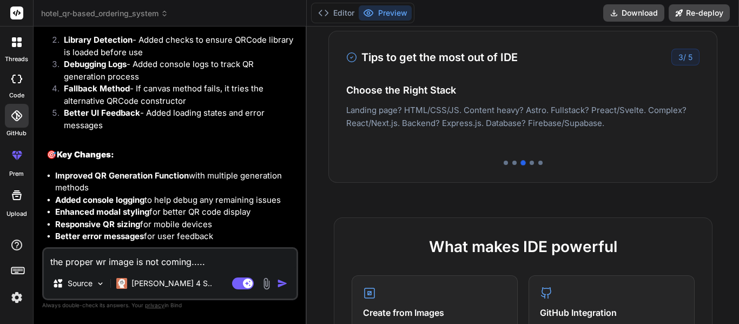
drag, startPoint x: 523, startPoint y: 163, endPoint x: 516, endPoint y: 164, distance: 6.5
click at [516, 164] on div at bounding box center [522, 163] width 353 height 4
click at [531, 163] on div at bounding box center [532, 163] width 4 height 4
click at [540, 163] on div at bounding box center [540, 163] width 4 height 4
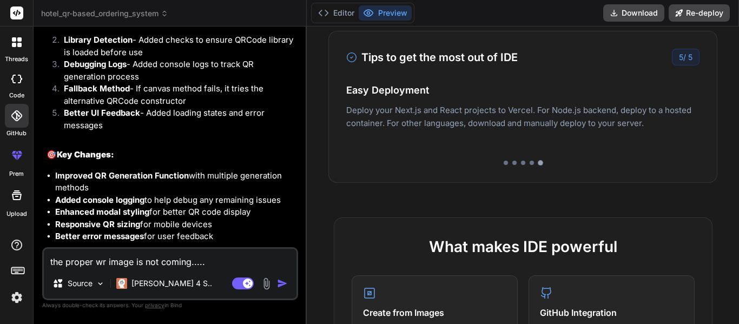
click at [540, 163] on div at bounding box center [540, 162] width 5 height 5
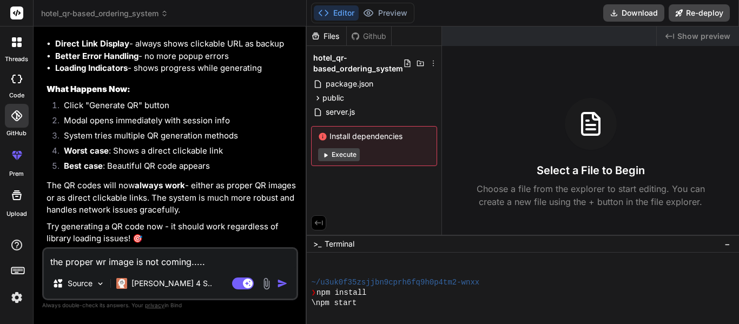
scroll to position [41, 0]
click at [219, 140] on li "System tries multiple QR generation methods" at bounding box center [175, 137] width 241 height 15
click at [17, 165] on div at bounding box center [17, 155] width 26 height 26
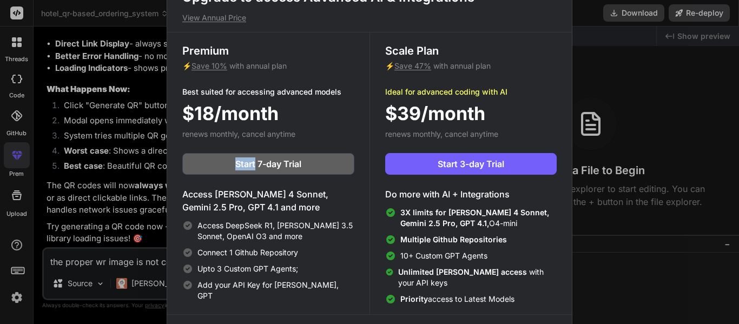
click at [17, 165] on div "Upgrade to access Advanced AI & Integrations View Annual Price Premium ⚡ Save 1…" at bounding box center [369, 162] width 739 height 324
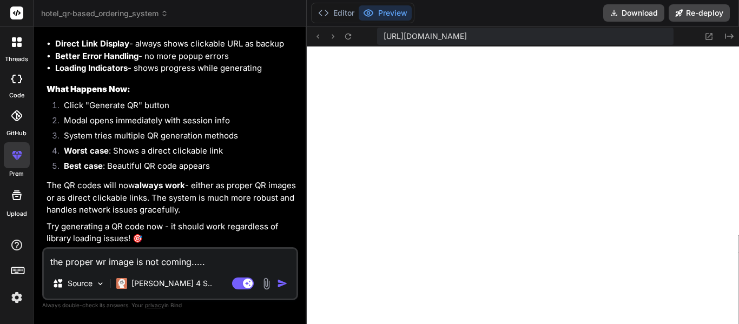
scroll to position [257, 0]
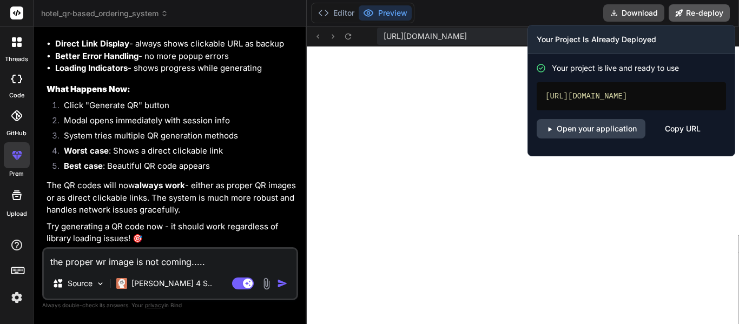
click at [714, 19] on button "Re-deploy" at bounding box center [699, 12] width 61 height 17
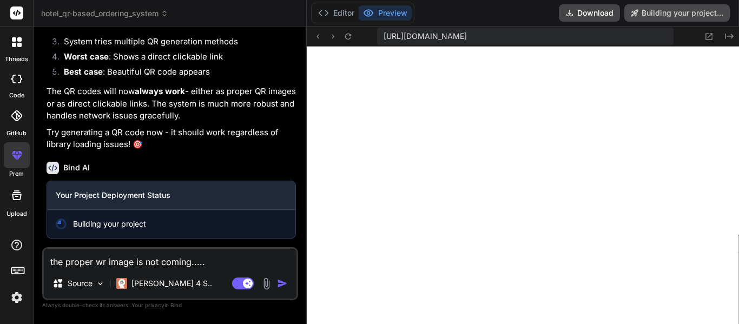
scroll to position [483, 0]
type textarea "x"
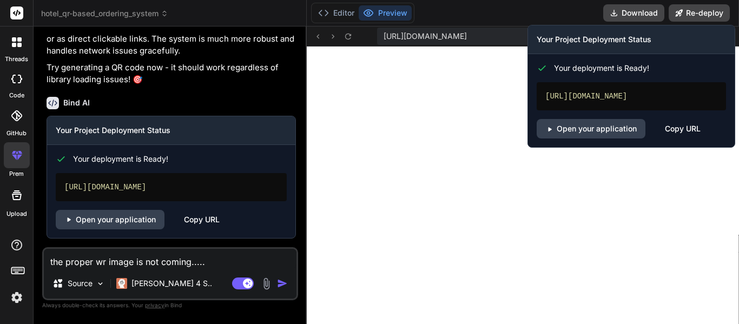
click at [675, 139] on div "Copy URL" at bounding box center [683, 128] width 36 height 19
click at [603, 134] on link "Open your application" at bounding box center [591, 128] width 109 height 19
